Goal: Information Seeking & Learning: Find specific fact

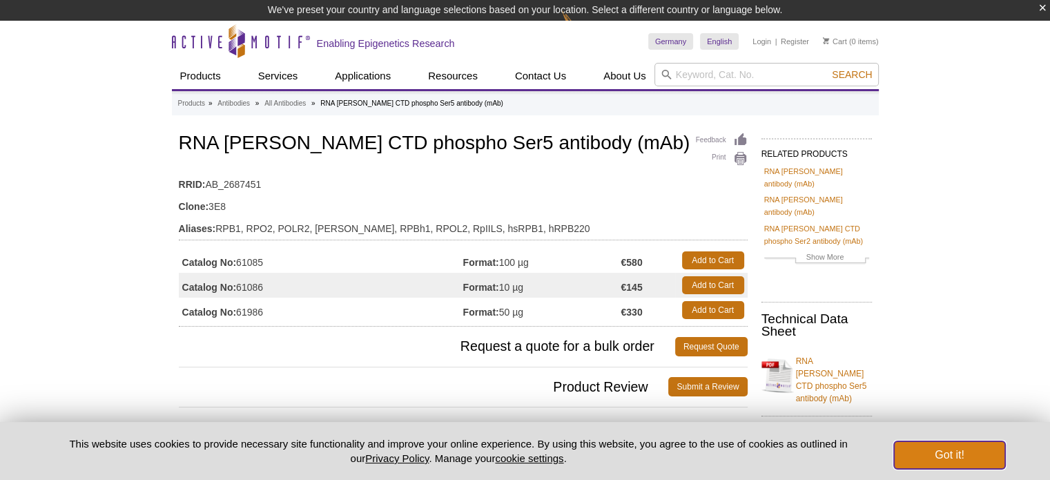
click at [949, 463] on button "Got it!" at bounding box center [949, 455] width 110 height 28
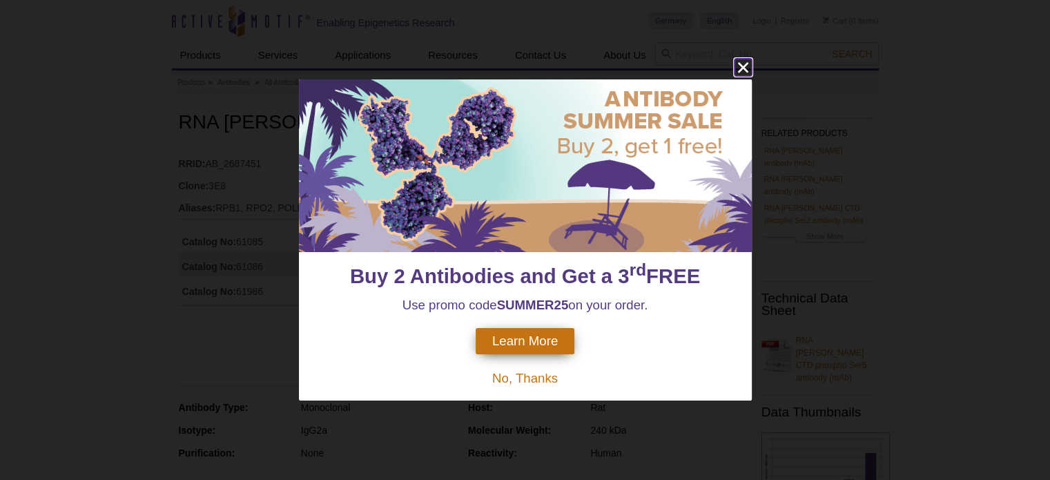
click at [739, 70] on icon "close" at bounding box center [742, 67] width 17 height 17
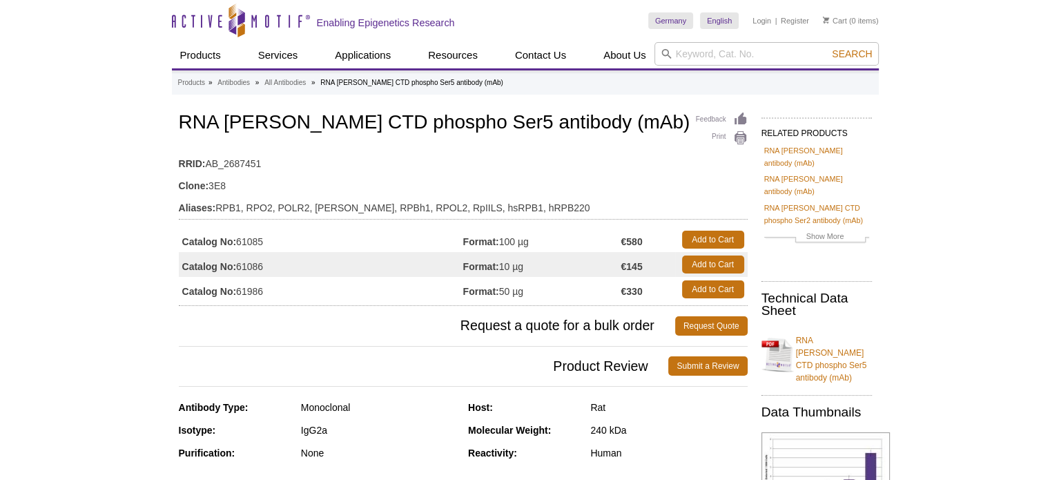
click at [207, 262] on strong "Catalog No:" at bounding box center [209, 266] width 55 height 12
click at [243, 266] on td "Catalog No: 61086" at bounding box center [321, 264] width 284 height 25
drag, startPoint x: 393, startPoint y: 251, endPoint x: 384, endPoint y: 241, distance: 13.2
click at [393, 252] on td "Catalog No: 61086" at bounding box center [321, 264] width 284 height 25
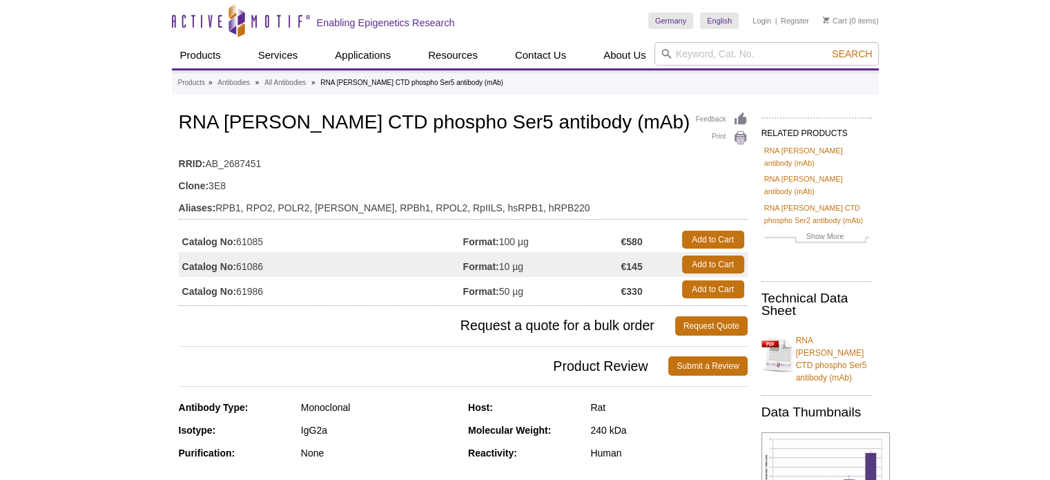
click at [384, 239] on td "Catalog No: 61085" at bounding box center [321, 239] width 284 height 25
click at [367, 264] on td "Catalog No: 61086" at bounding box center [321, 264] width 284 height 25
drag, startPoint x: 277, startPoint y: 268, endPoint x: 240, endPoint y: 266, distance: 37.3
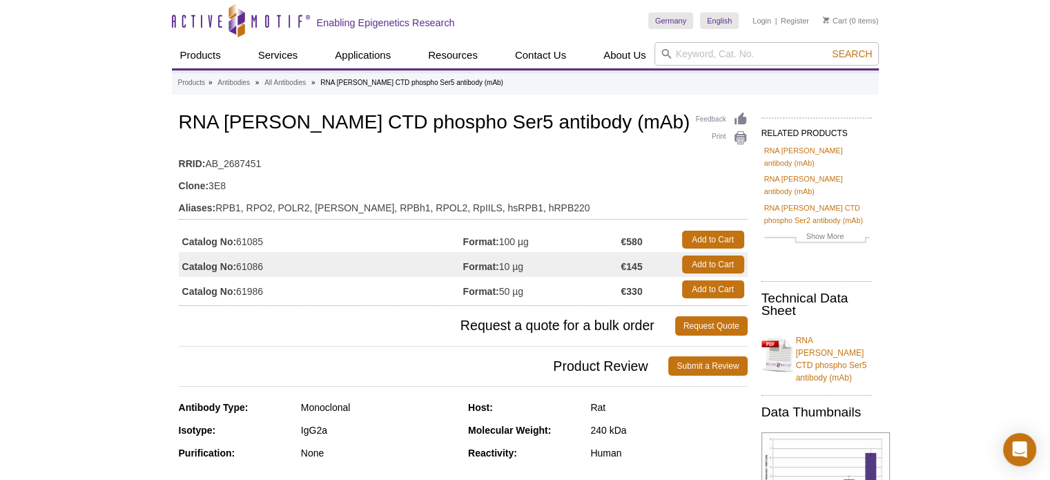
click at [240, 266] on td "Catalog No: 61086" at bounding box center [321, 264] width 284 height 25
copy td "61086"
drag, startPoint x: 623, startPoint y: 263, endPoint x: 643, endPoint y: 264, distance: 20.1
click at [642, 264] on strong "€145" at bounding box center [631, 266] width 21 height 12
click at [643, 264] on td "€145" at bounding box center [648, 264] width 54 height 25
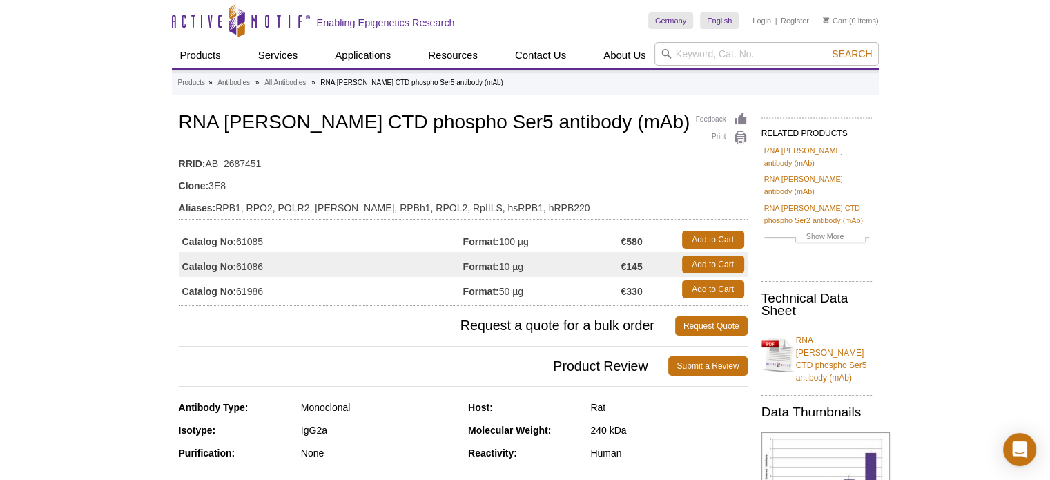
click at [649, 265] on td "€145" at bounding box center [648, 264] width 54 height 25
drag, startPoint x: 629, startPoint y: 264, endPoint x: 649, endPoint y: 264, distance: 19.3
click at [649, 264] on td "€145" at bounding box center [648, 264] width 54 height 25
copy strong "145"
click at [592, 183] on td "Clone: 3E8" at bounding box center [463, 182] width 569 height 22
